Goal: Task Accomplishment & Management: Use online tool/utility

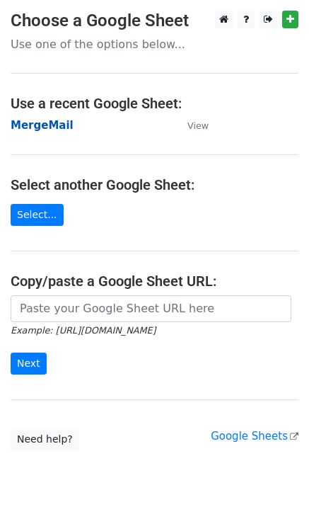
click at [43, 124] on strong "MergeMail" at bounding box center [42, 125] width 63 height 13
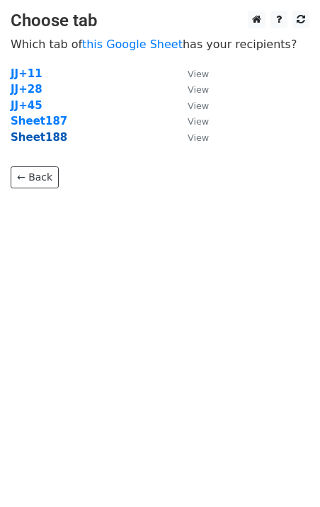
click at [50, 144] on strong "Sheet188" at bounding box center [39, 137] width 57 height 13
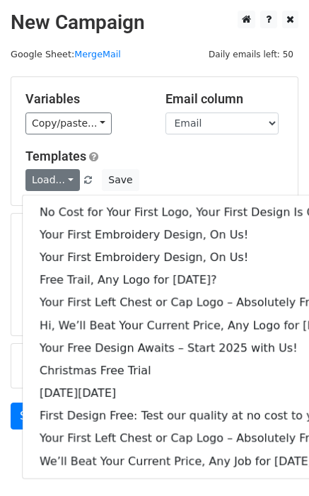
click at [77, 198] on div "No Cost for Your First Logo, Your First Design Is On Us! Your First Embroidery …" at bounding box center [193, 337] width 343 height 285
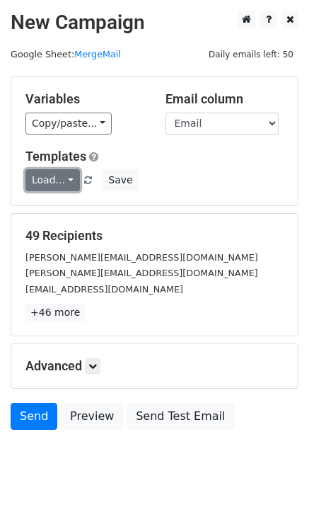
click at [59, 182] on link "Load..." at bounding box center [52, 180] width 55 height 22
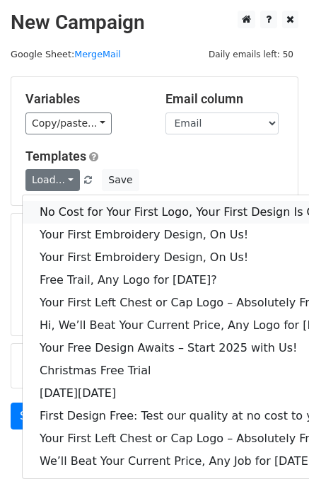
click at [76, 205] on link "No Cost for Your First Logo, Your First Design Is On Us!" at bounding box center [194, 212] width 342 height 23
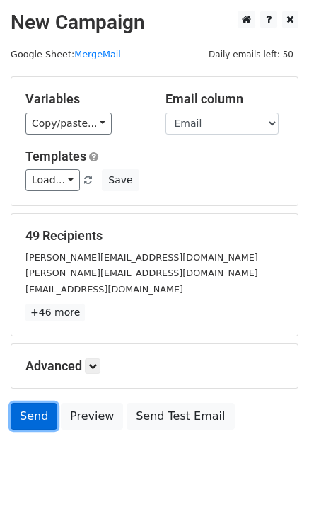
click at [34, 425] on link "Send" at bounding box center [34, 416] width 47 height 27
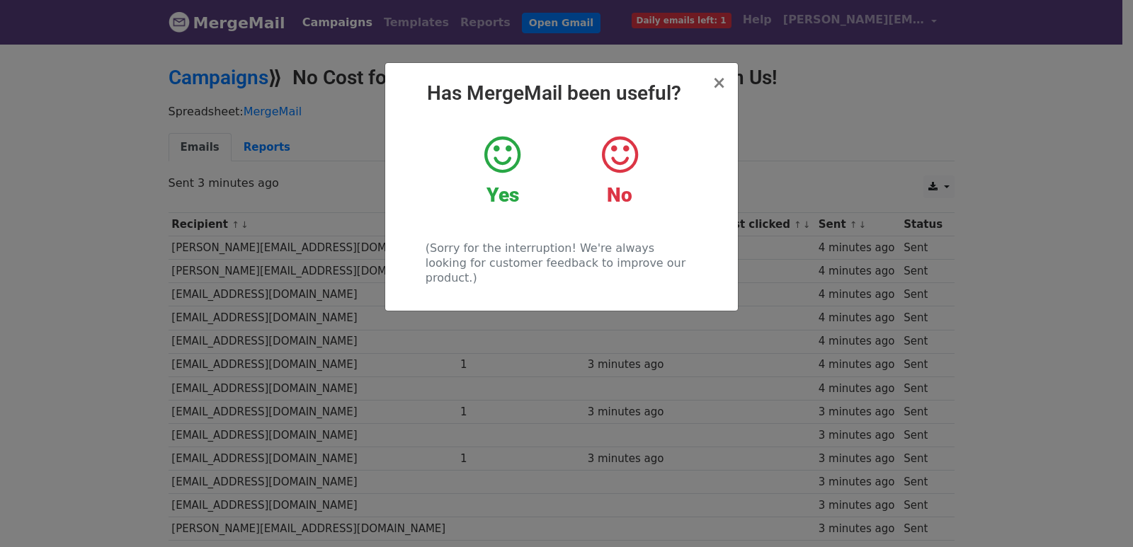
click at [149, 219] on div "× Has MergeMail been useful? Yes No (Sorry for the interruption! We're always l…" at bounding box center [566, 294] width 1133 height 505
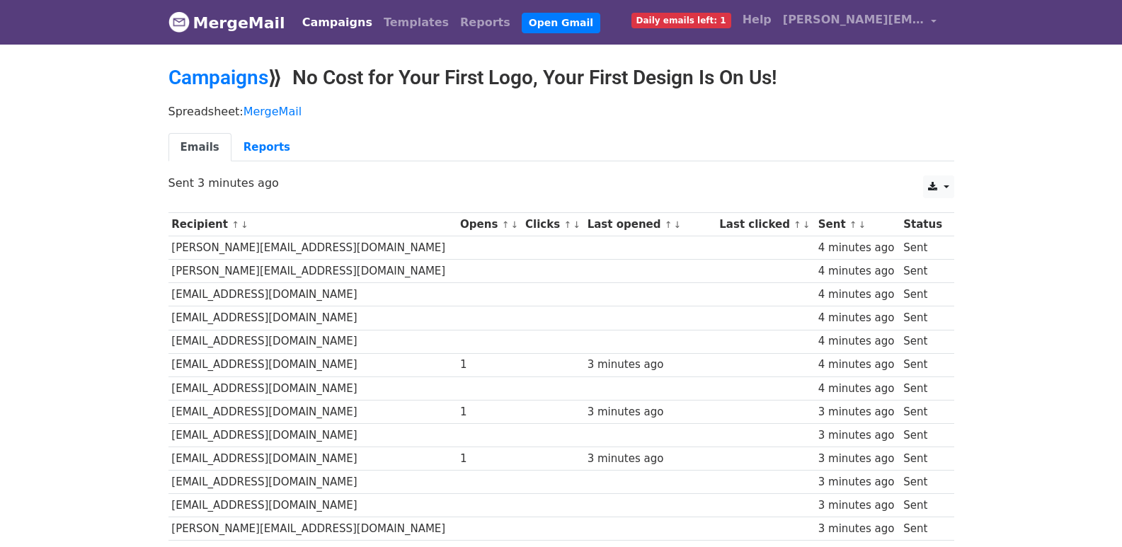
scroll to position [962, 0]
